Goal: Information Seeking & Learning: Learn about a topic

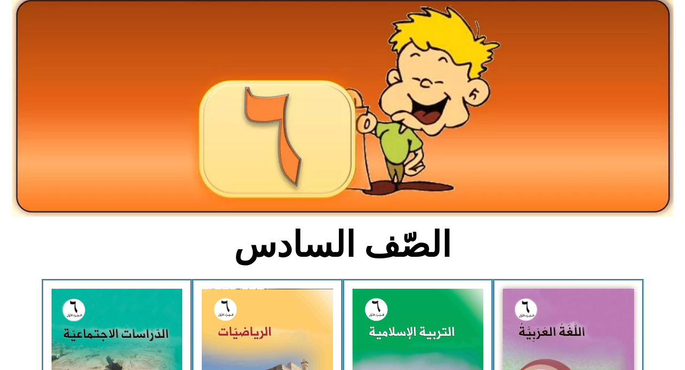
scroll to position [65, 0]
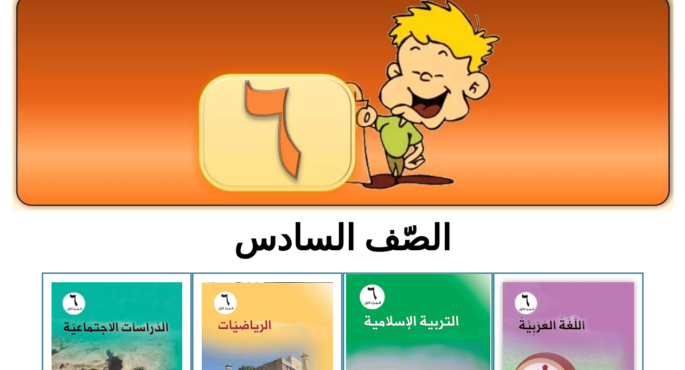
click at [435, 332] on img at bounding box center [417, 363] width 144 height 179
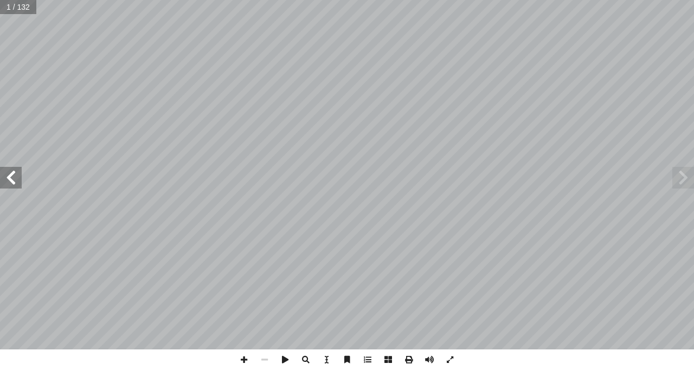
click at [5, 176] on span at bounding box center [11, 178] width 22 height 22
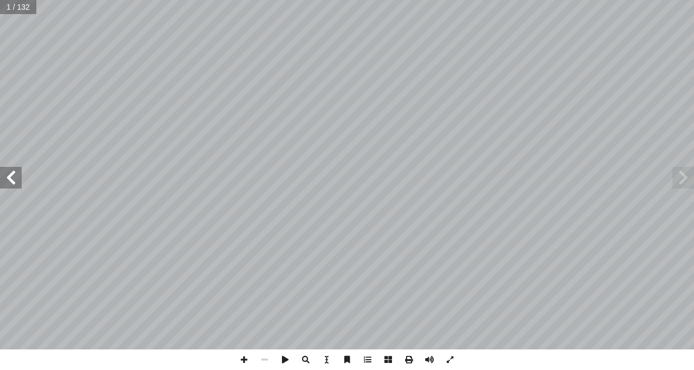
click at [5, 176] on span at bounding box center [11, 178] width 22 height 22
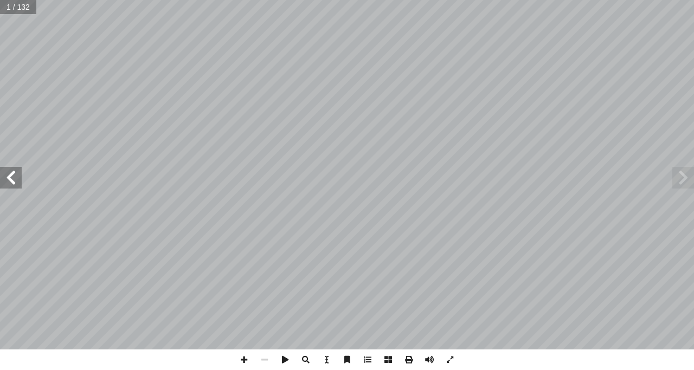
click at [5, 176] on span at bounding box center [11, 178] width 22 height 22
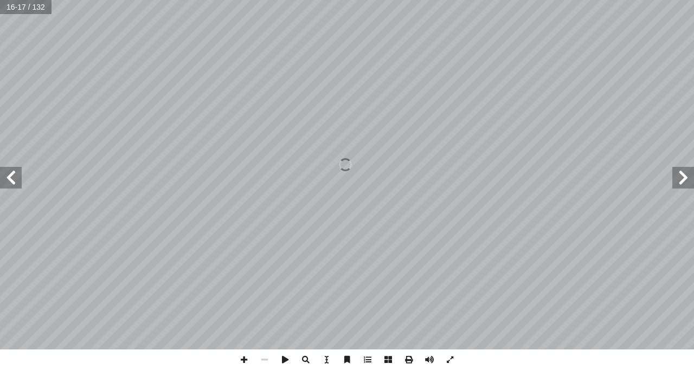
click at [5, 176] on span at bounding box center [11, 178] width 22 height 22
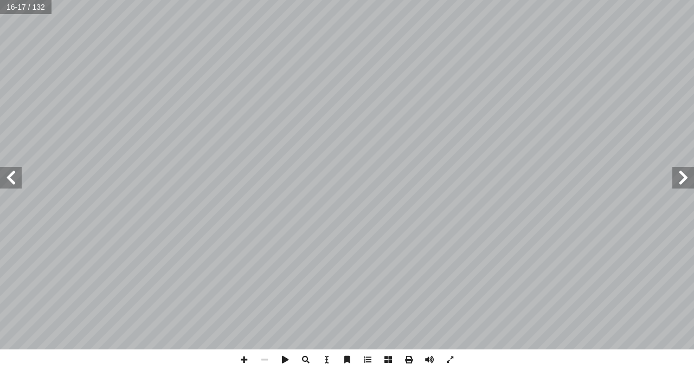
click at [5, 176] on span at bounding box center [11, 178] width 22 height 22
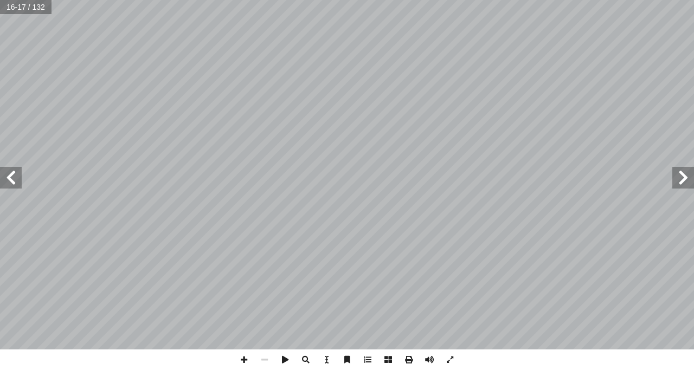
click at [5, 176] on span at bounding box center [11, 178] width 22 height 22
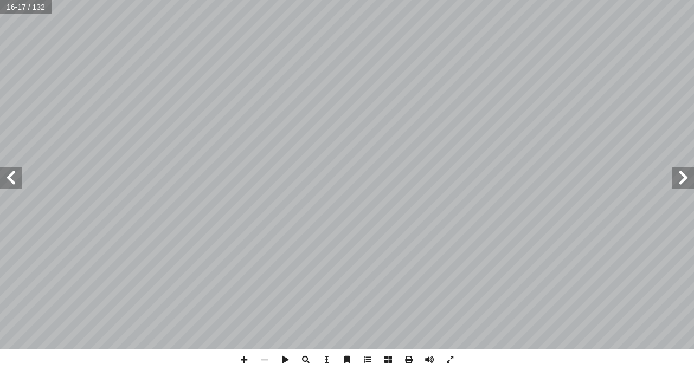
click at [5, 176] on span at bounding box center [11, 178] width 22 height 22
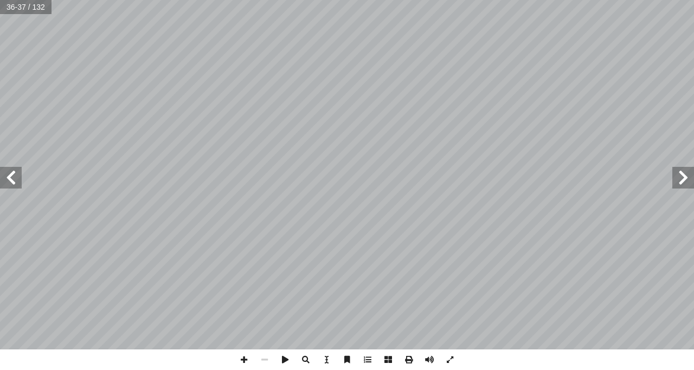
click at [5, 176] on span at bounding box center [11, 178] width 22 height 22
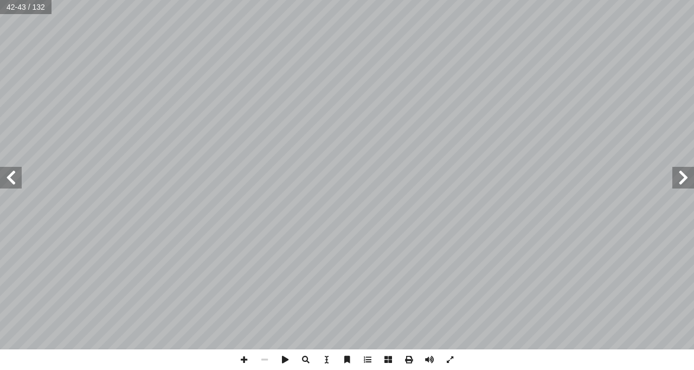
click at [5, 176] on span at bounding box center [11, 178] width 22 height 22
